Goal: Task Accomplishment & Management: Use online tool/utility

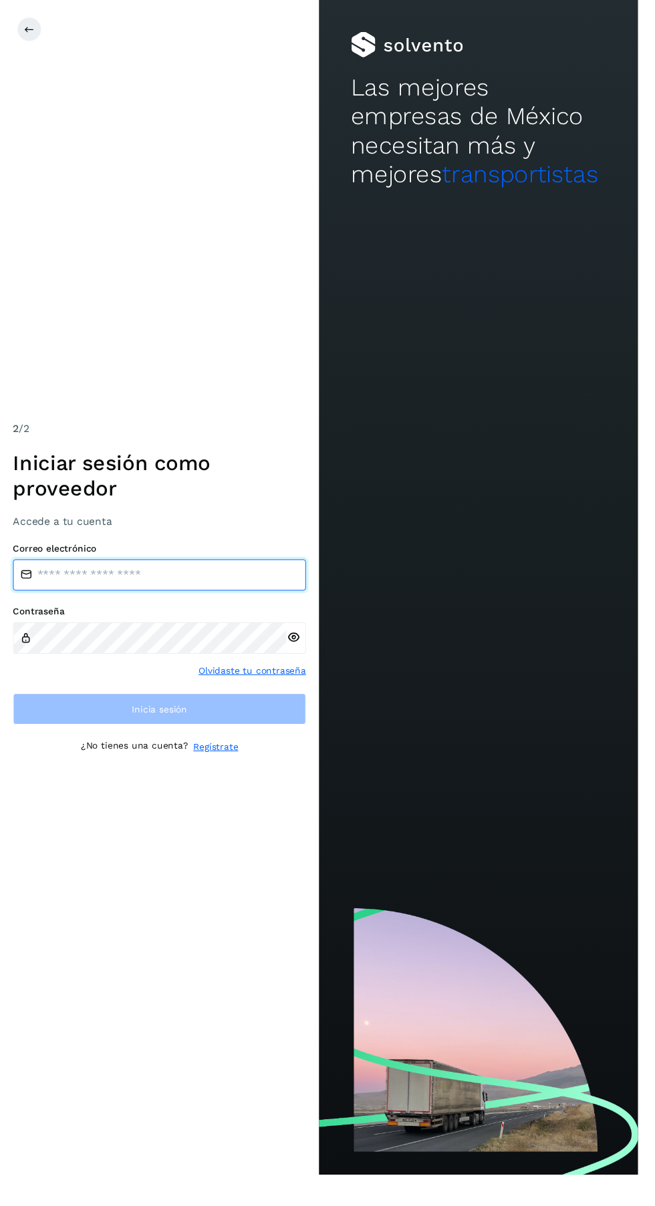
click at [99, 606] on input "email" at bounding box center [163, 590] width 301 height 32
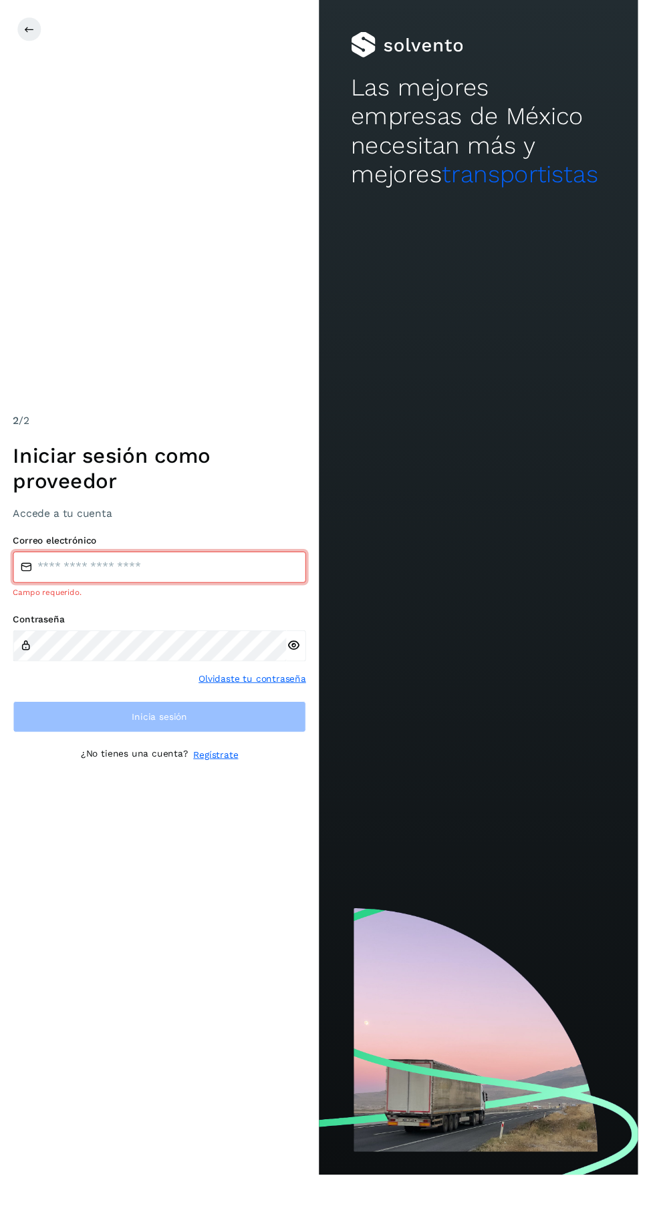
type input "**********"
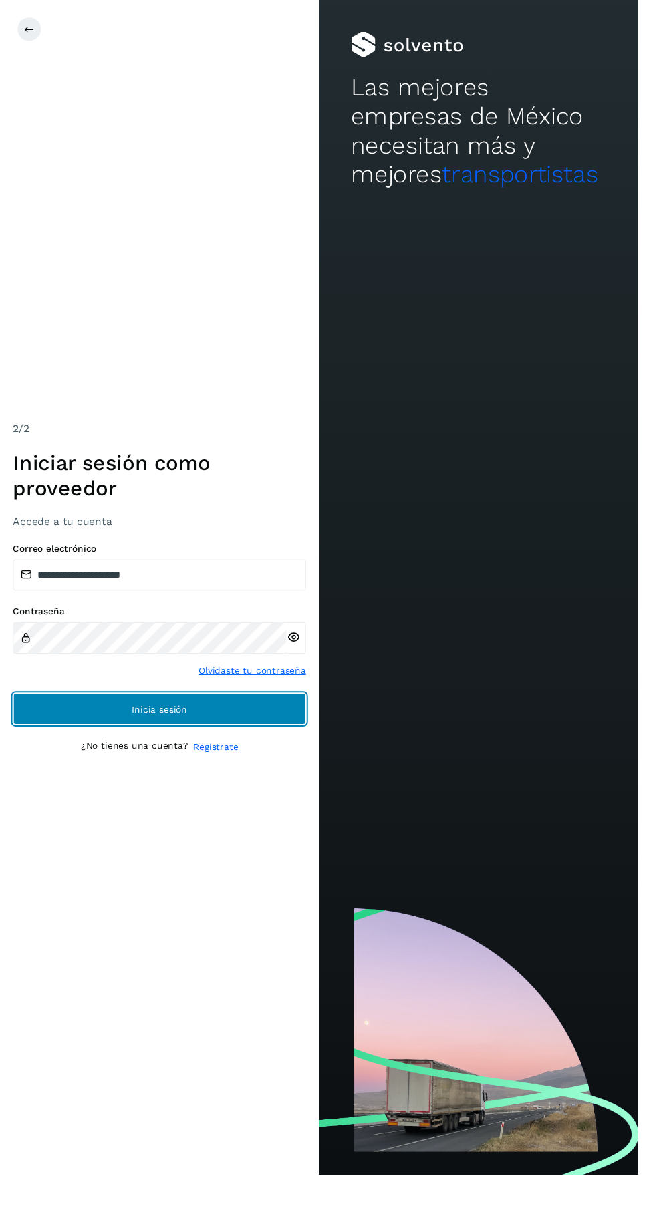
click at [58, 744] on button "Inicia sesión" at bounding box center [163, 728] width 301 height 32
